Goal: Task Accomplishment & Management: Manage account settings

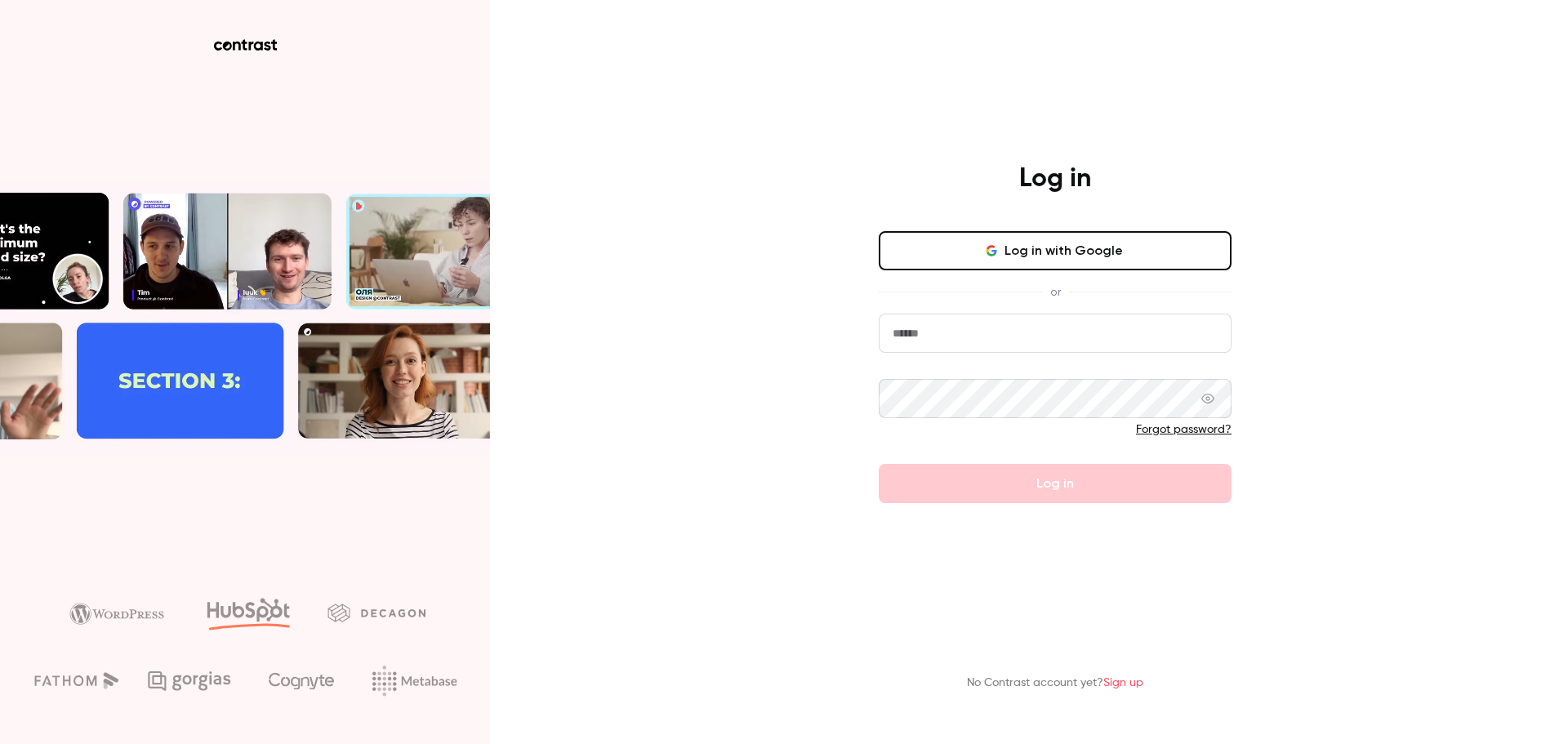
click at [632, 162] on div "Log in Log in with Google or Forgot password? Log in No Contrast account yet? S…" at bounding box center [784, 372] width 1568 height 744
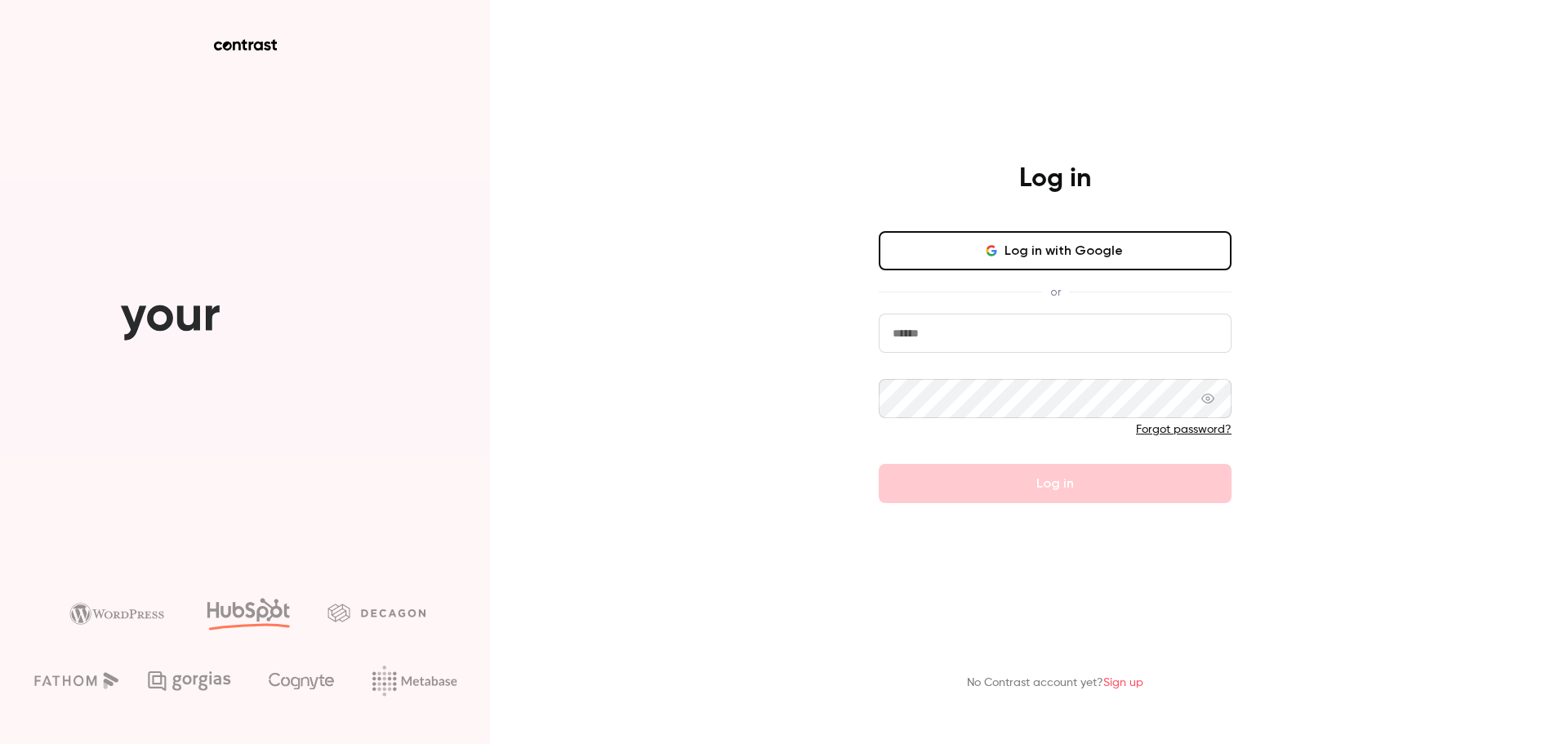
click at [1005, 237] on button "Log in with Google" at bounding box center [1055, 251] width 353 height 39
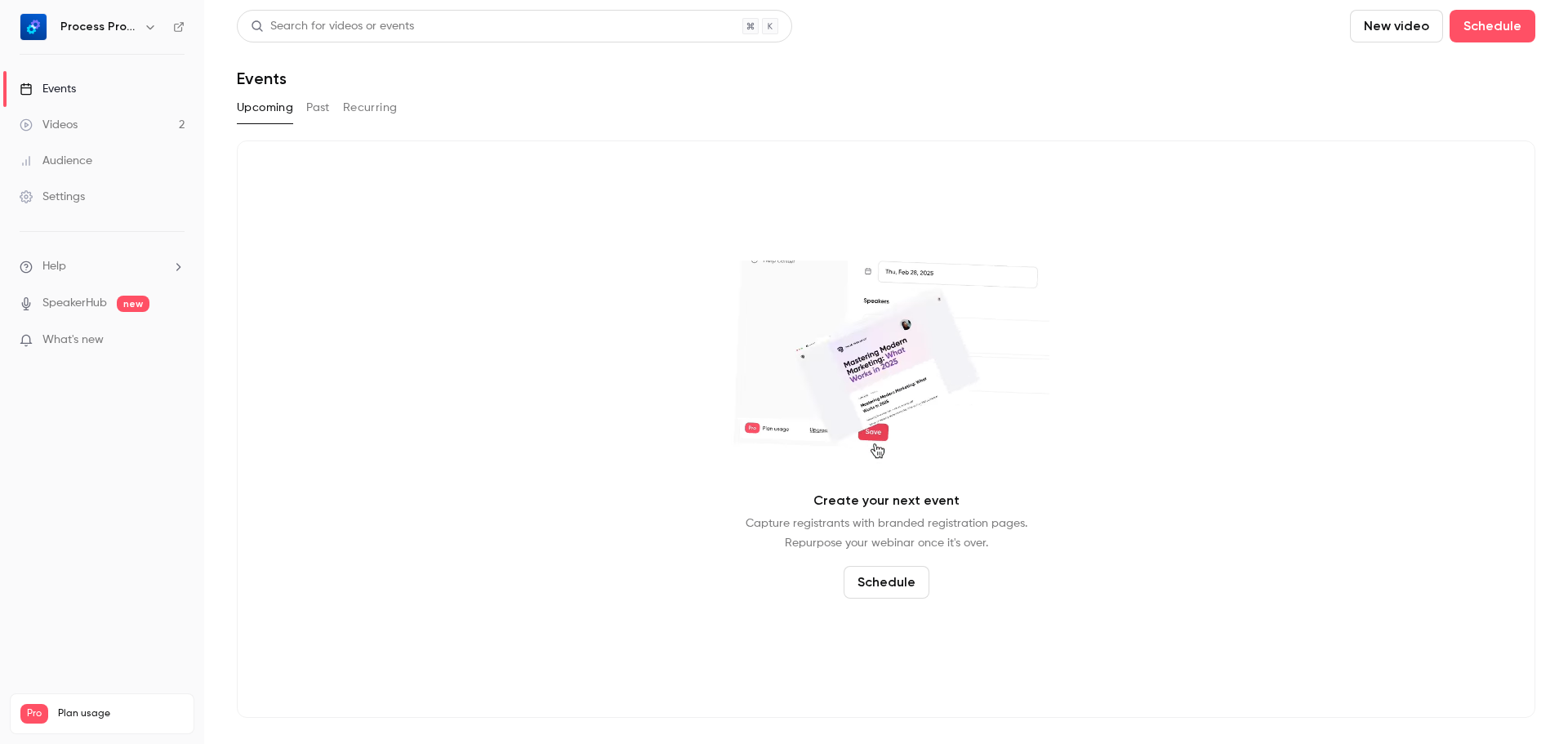
click at [74, 306] on link "SpeakerHub" at bounding box center [75, 303] width 64 height 17
click at [95, 206] on link "Settings" at bounding box center [102, 196] width 204 height 36
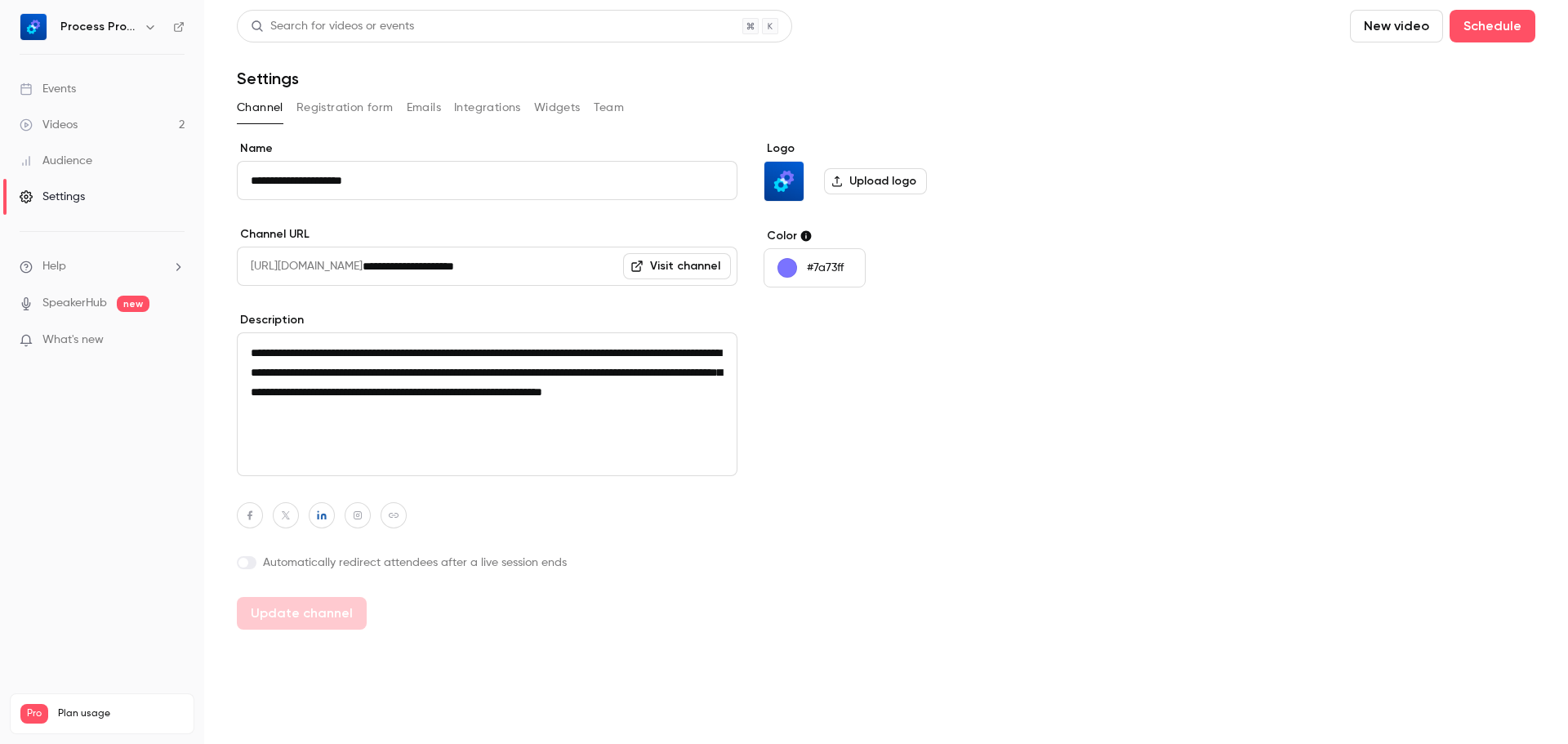
click at [344, 100] on button "Registration form" at bounding box center [345, 108] width 97 height 26
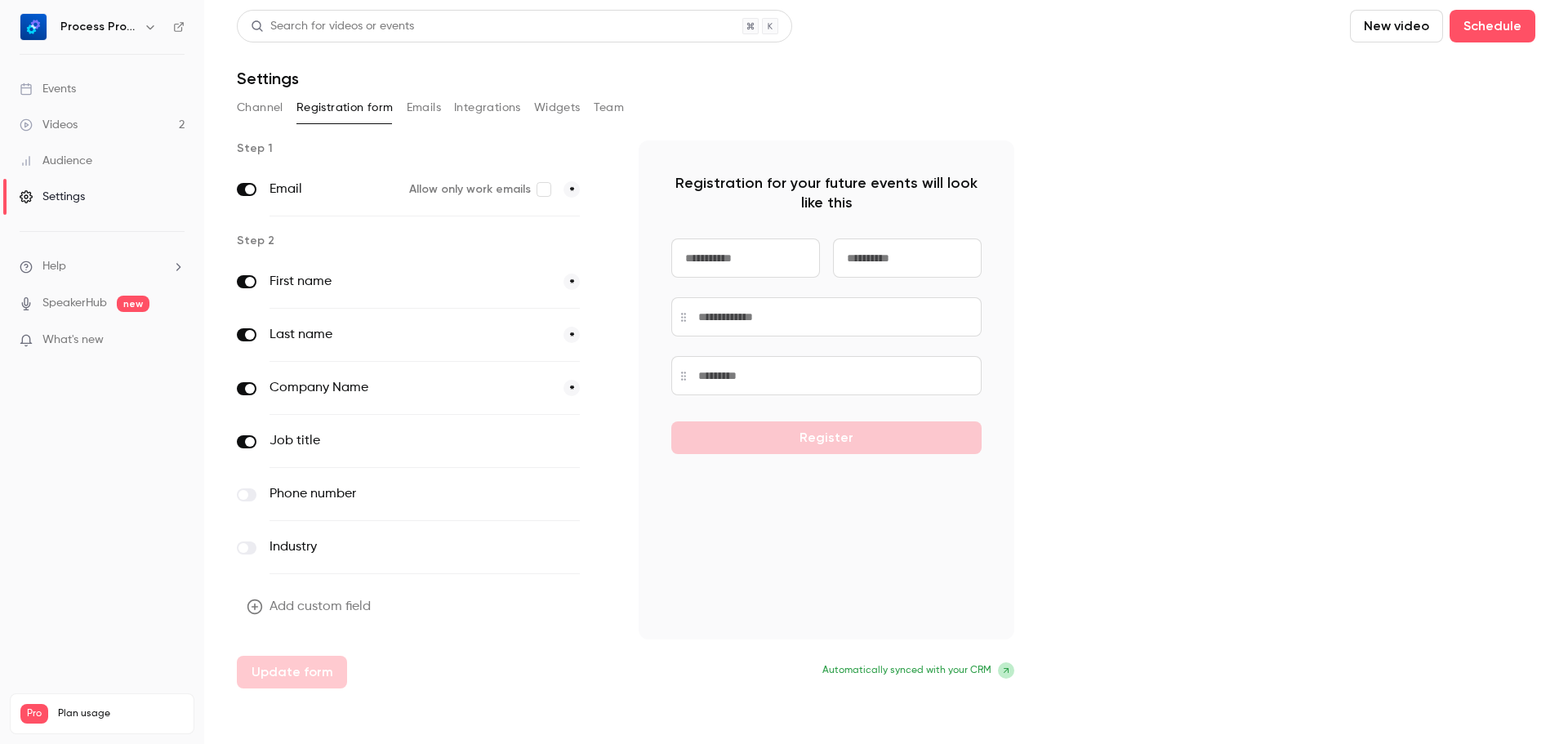
click at [432, 103] on button "Emails" at bounding box center [424, 108] width 35 height 26
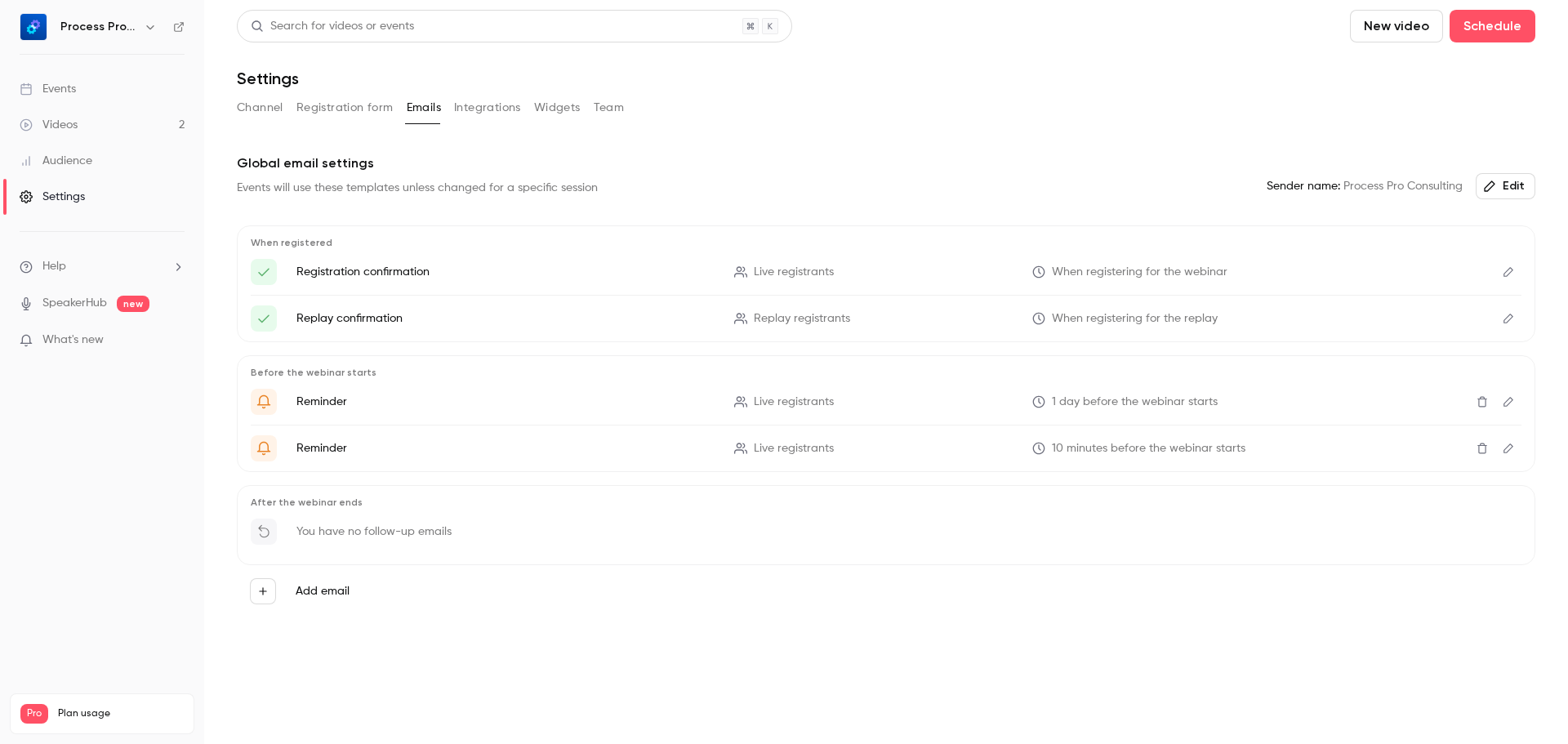
click at [495, 105] on button "Integrations" at bounding box center [487, 108] width 67 height 26
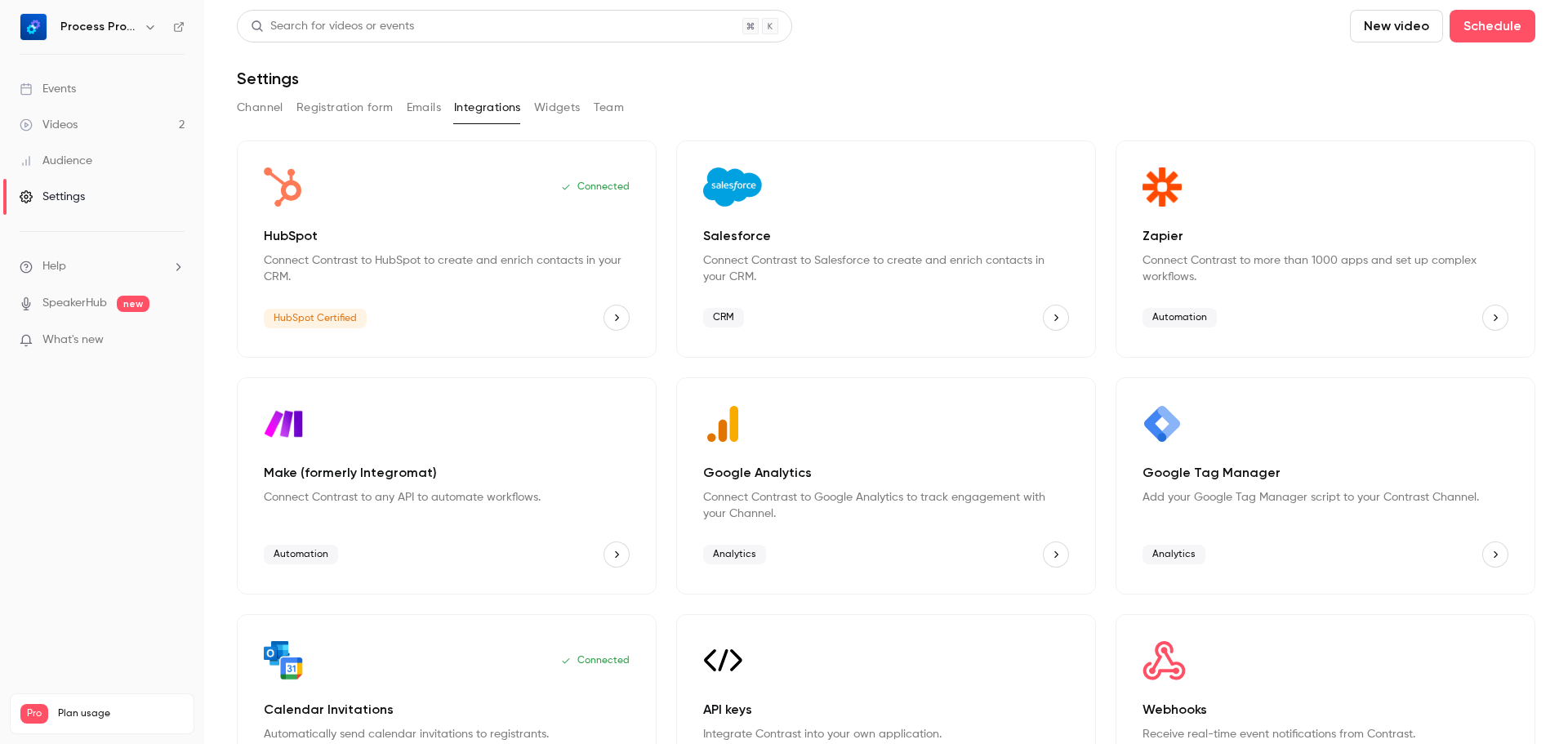
click at [585, 109] on div "Channel Registration form Emails Integrations Widgets Team" at bounding box center [886, 108] width 1298 height 26
click at [569, 110] on button "Widgets" at bounding box center [557, 108] width 47 height 26
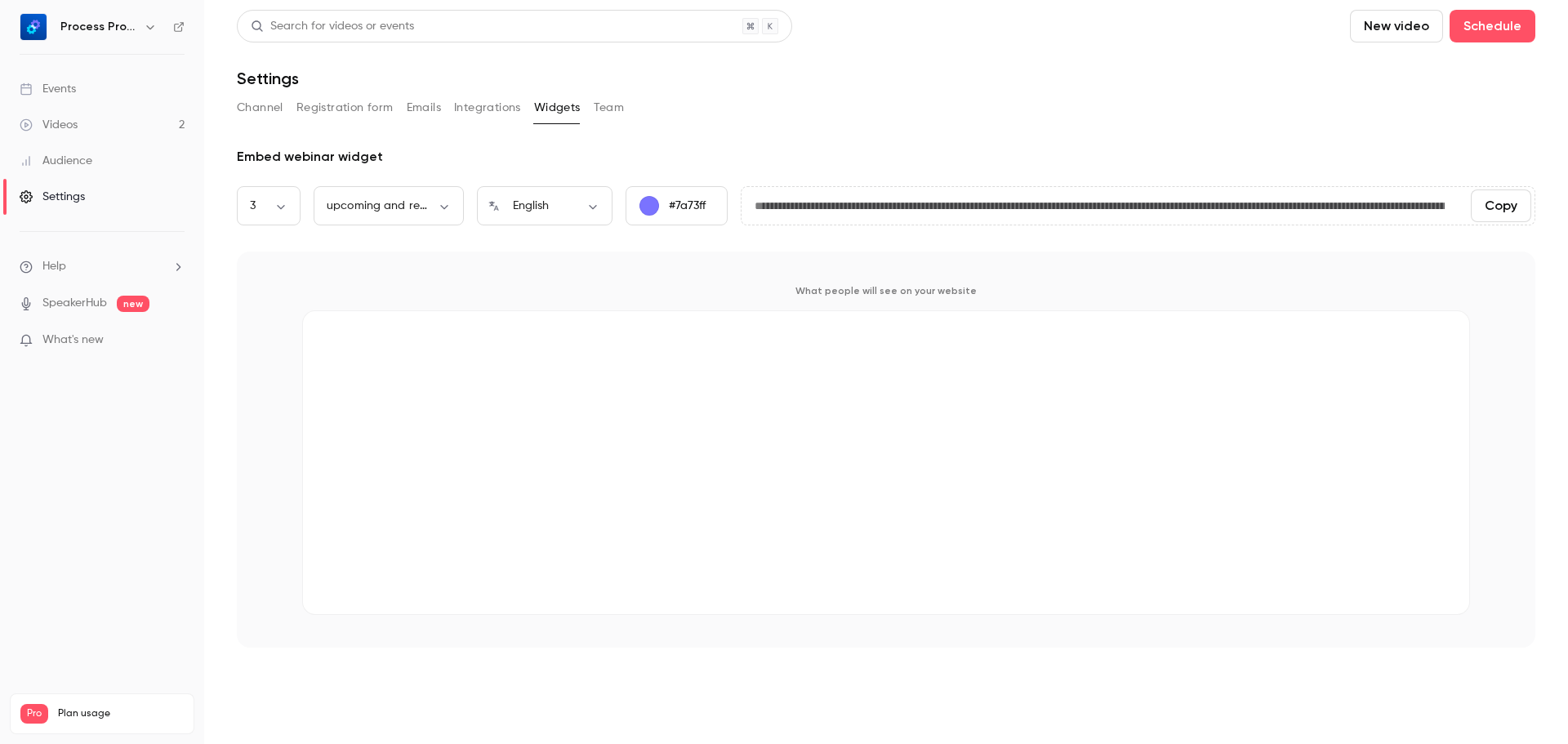
click at [626, 110] on div "Channel Registration form Emails Integrations Widgets Team" at bounding box center [886, 108] width 1298 height 26
click at [614, 110] on button "Team" at bounding box center [609, 108] width 31 height 26
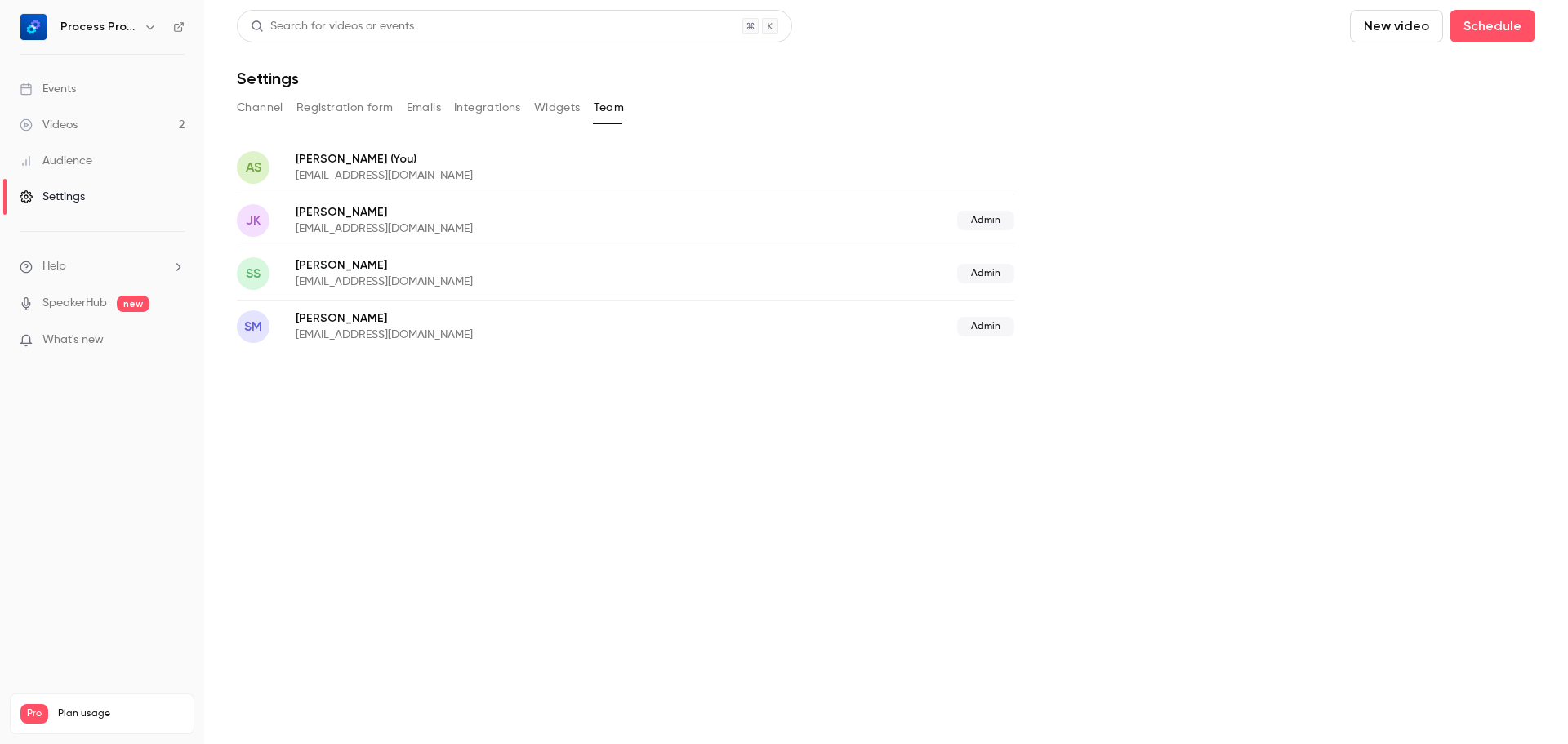
click at [68, 183] on link "Settings" at bounding box center [102, 196] width 204 height 36
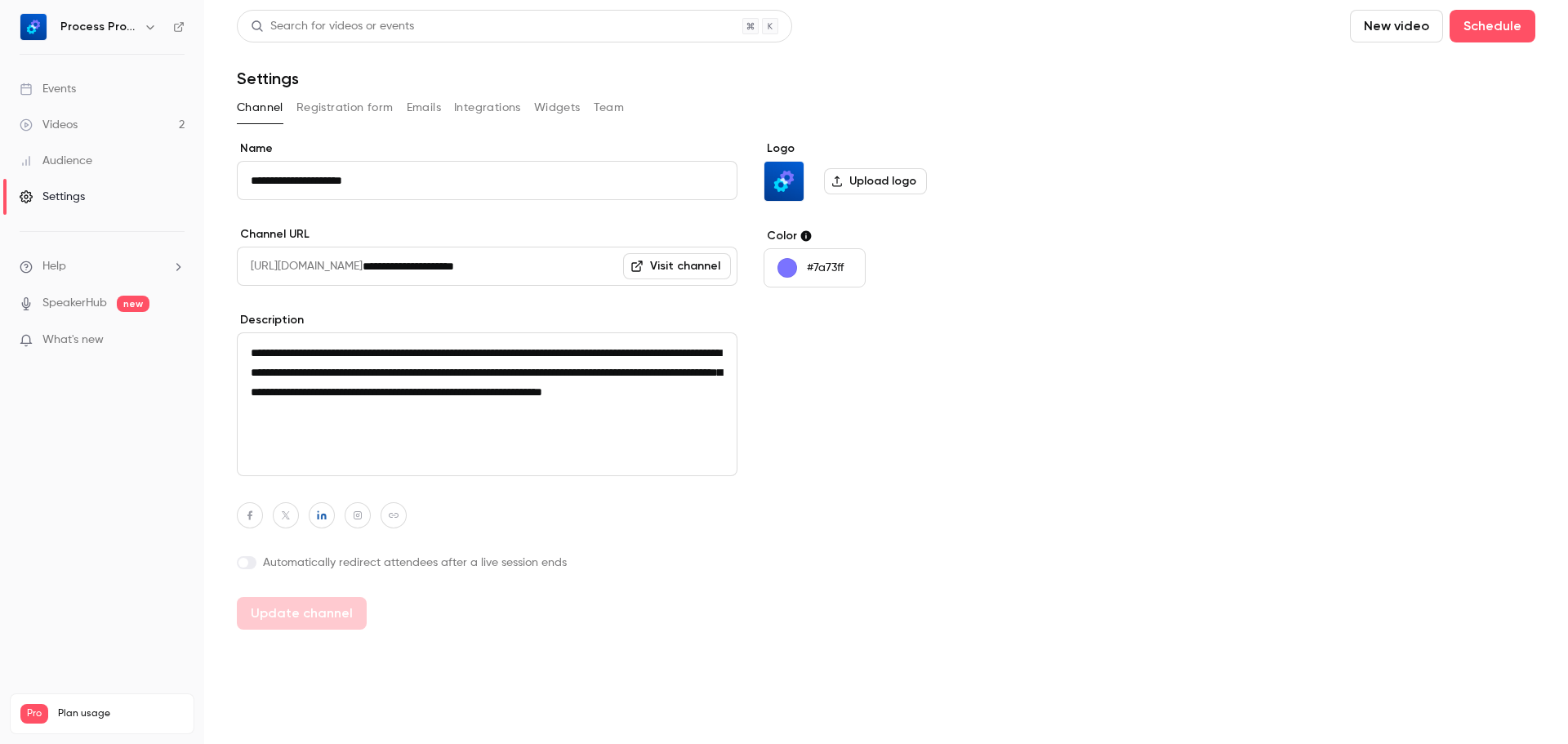
click at [133, 30] on h6 "Process Pro Consulting" at bounding box center [98, 27] width 76 height 16
click at [146, 30] on icon "button" at bounding box center [150, 27] width 13 height 13
click at [135, 146] on div "Billing" at bounding box center [138, 151] width 159 height 16
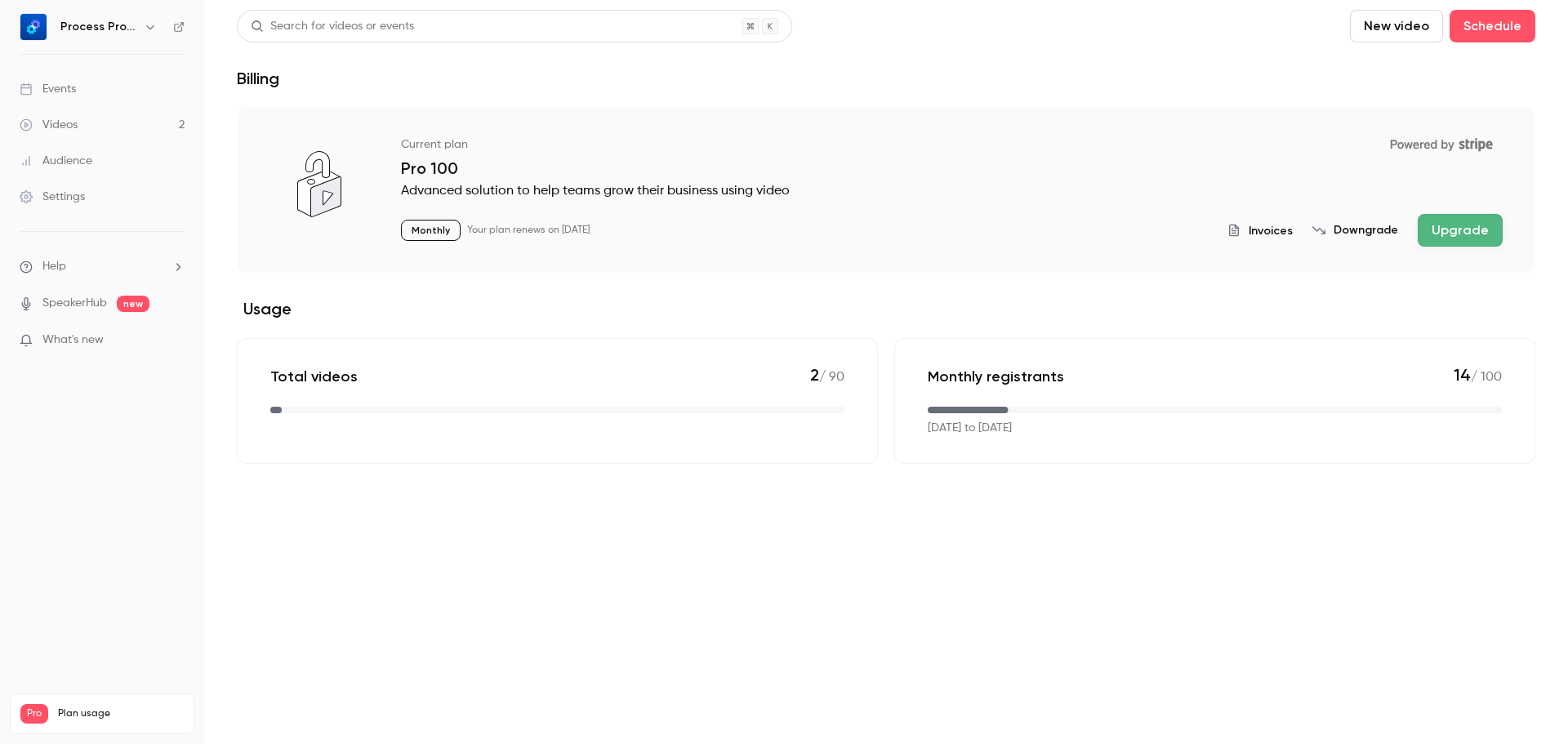
click at [1260, 231] on span "Invoices" at bounding box center [1270, 230] width 44 height 17
